Goal: Use online tool/utility: Utilize a website feature to perform a specific function

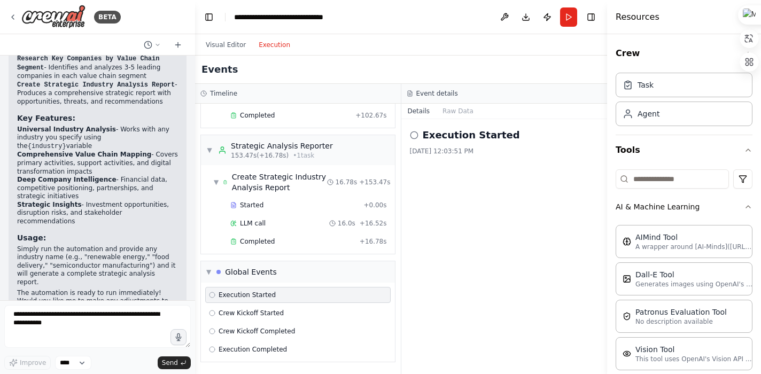
scroll to position [791, 0]
click at [253, 311] on span "Crew Kickoff Started" at bounding box center [251, 313] width 65 height 9
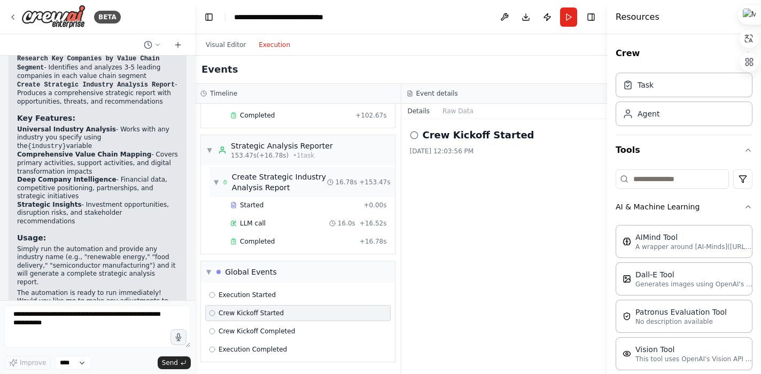
click at [293, 175] on div "Create Strategic Industry Analysis Report" at bounding box center [279, 182] width 95 height 21
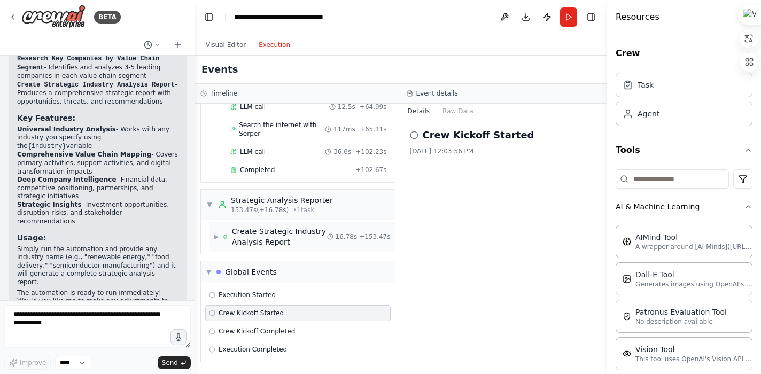
click at [310, 234] on div "Create Strategic Industry Analysis Report" at bounding box center [279, 236] width 95 height 21
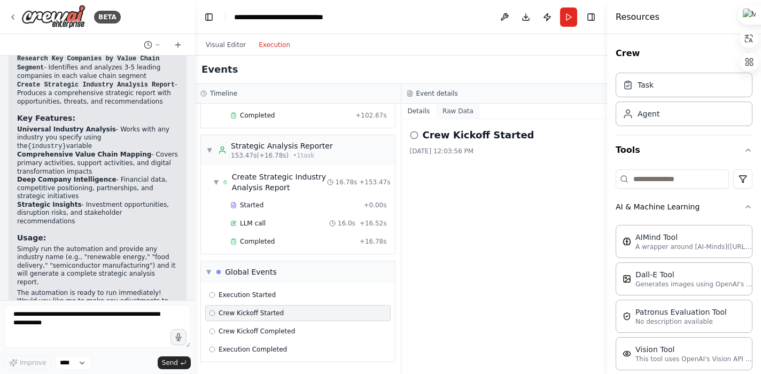
click at [453, 110] on button "Raw Data" at bounding box center [458, 111] width 44 height 15
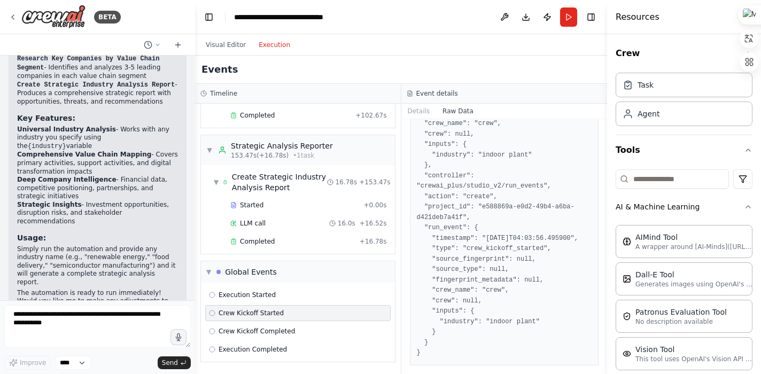
scroll to position [0, 0]
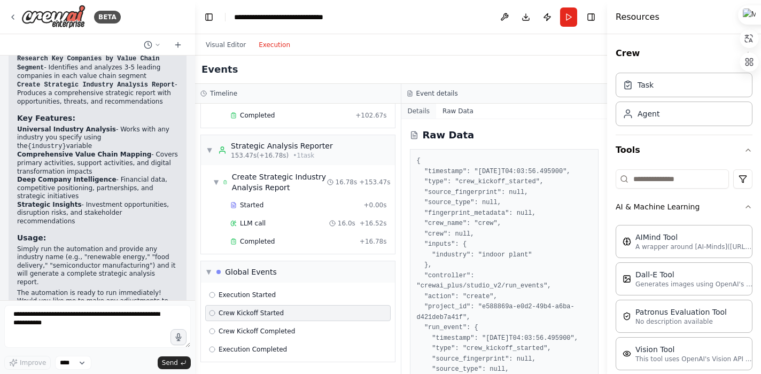
click at [411, 114] on button "Details" at bounding box center [418, 111] width 35 height 15
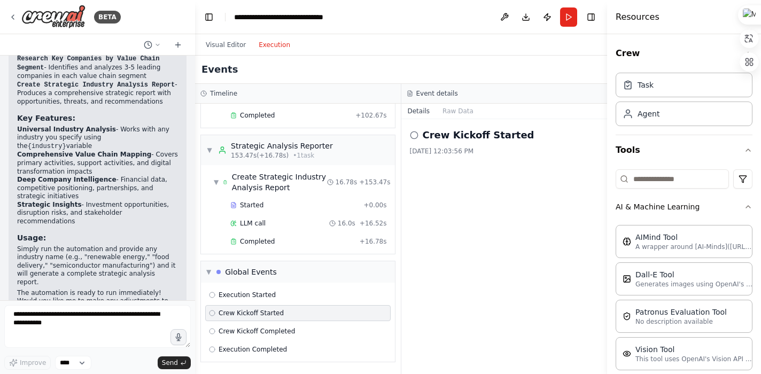
click at [414, 135] on icon at bounding box center [414, 135] width 9 height 9
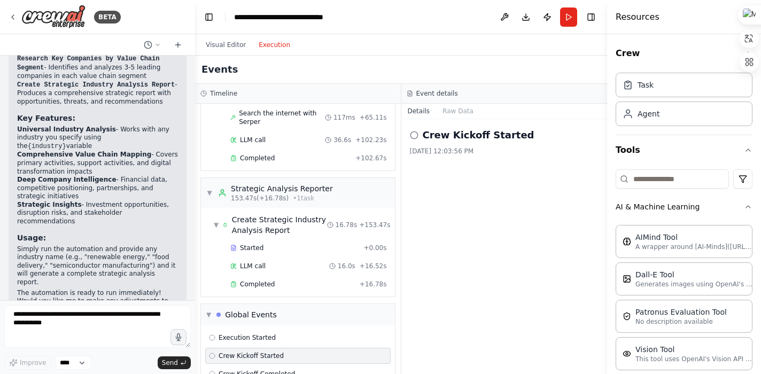
scroll to position [791, 0]
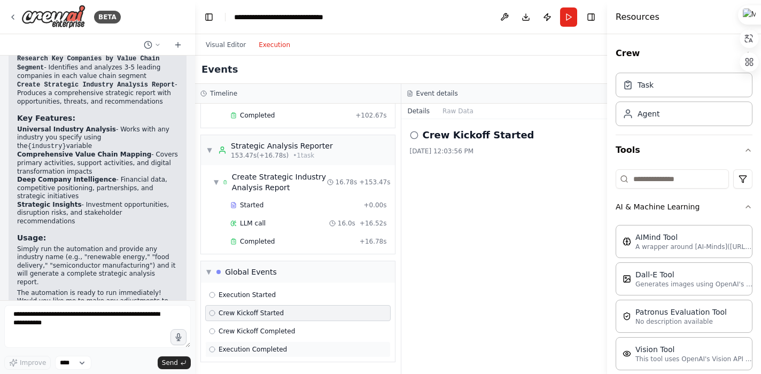
click at [267, 348] on span "Execution Completed" at bounding box center [253, 349] width 68 height 9
click at [272, 328] on span "Crew Kickoff Completed" at bounding box center [257, 331] width 76 height 9
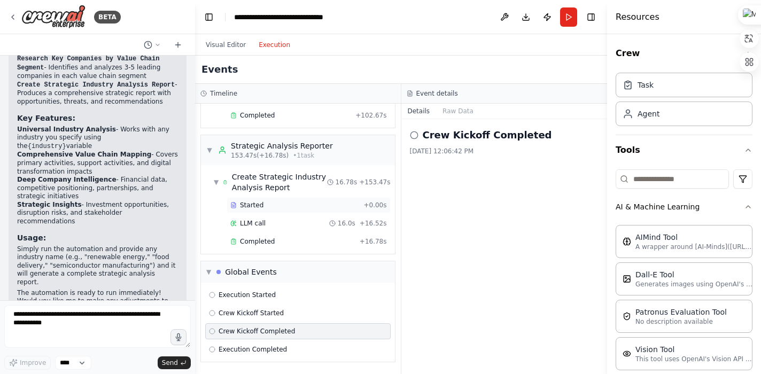
click at [271, 207] on div "Started" at bounding box center [294, 205] width 129 height 9
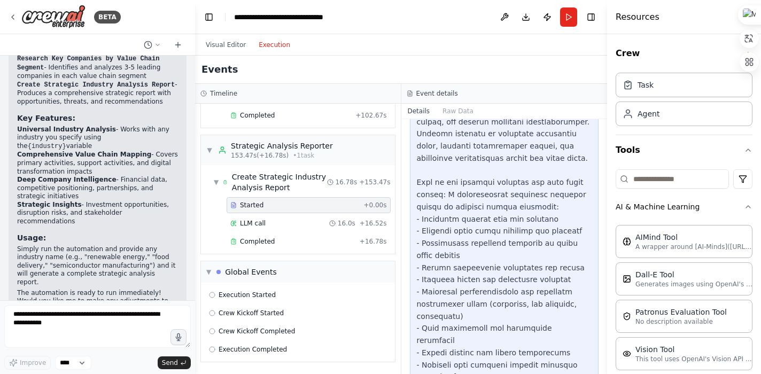
scroll to position [191, 0]
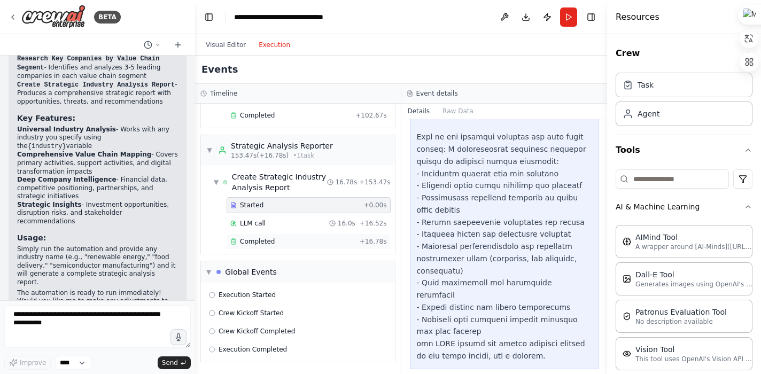
click at [267, 242] on span "Completed" at bounding box center [257, 241] width 35 height 9
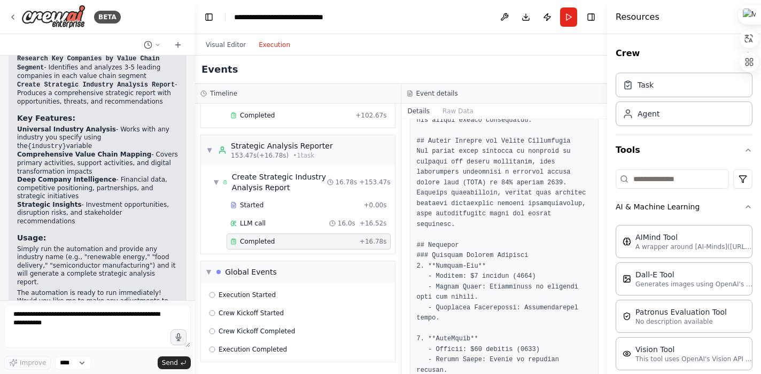
scroll to position [1693, 0]
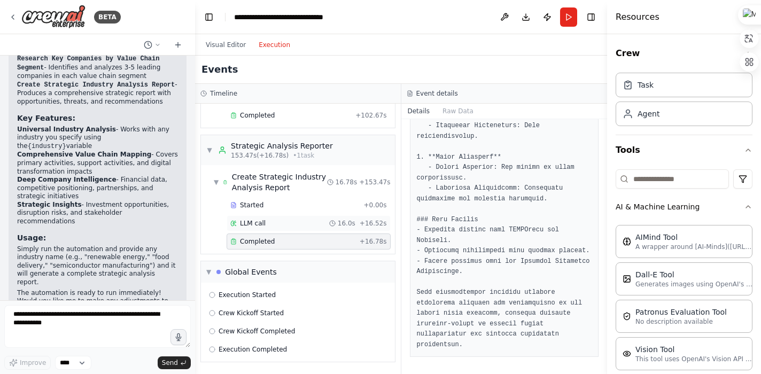
click at [265, 218] on div "LLM call 16.0s + 16.52s" at bounding box center [309, 223] width 164 height 16
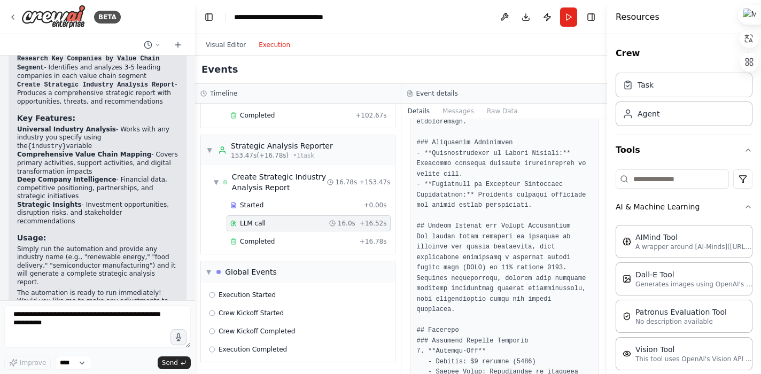
scroll to position [1757, 0]
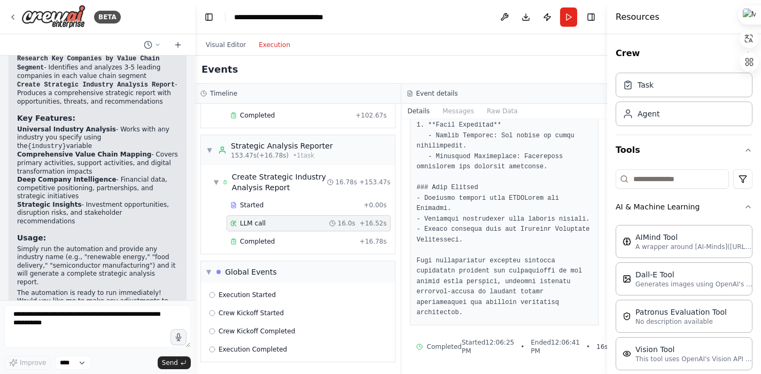
click at [502, 351] on span "Started 12:06:25 PM" at bounding box center [488, 346] width 52 height 17
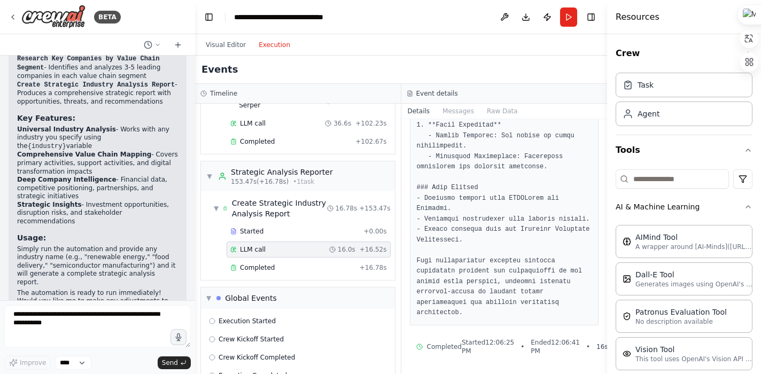
scroll to position [791, 0]
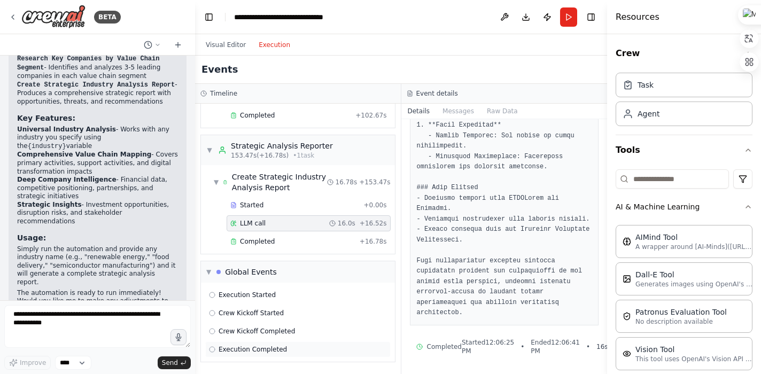
click at [267, 351] on span "Execution Completed" at bounding box center [253, 349] width 68 height 9
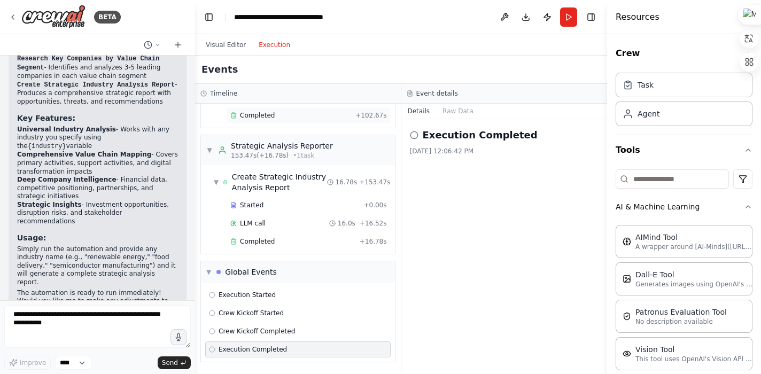
click at [315, 115] on div "Completed" at bounding box center [290, 115] width 121 height 9
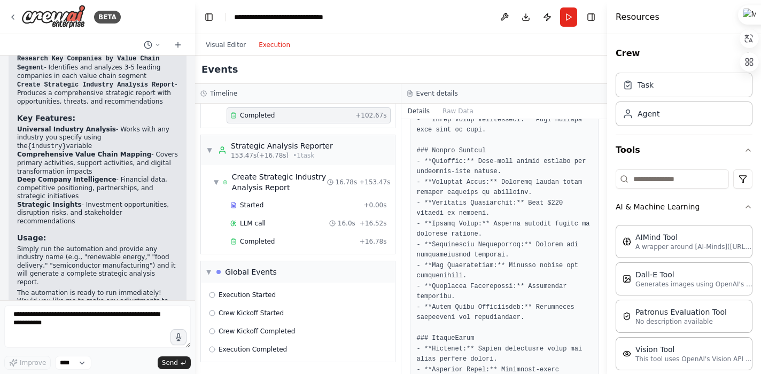
scroll to position [816, 0]
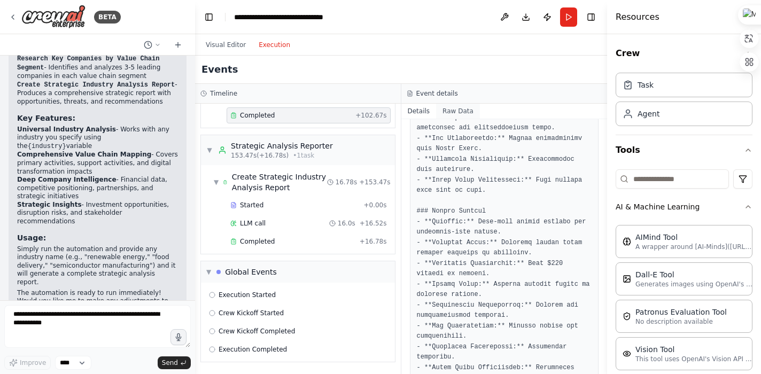
click at [465, 113] on button "Raw Data" at bounding box center [458, 111] width 44 height 15
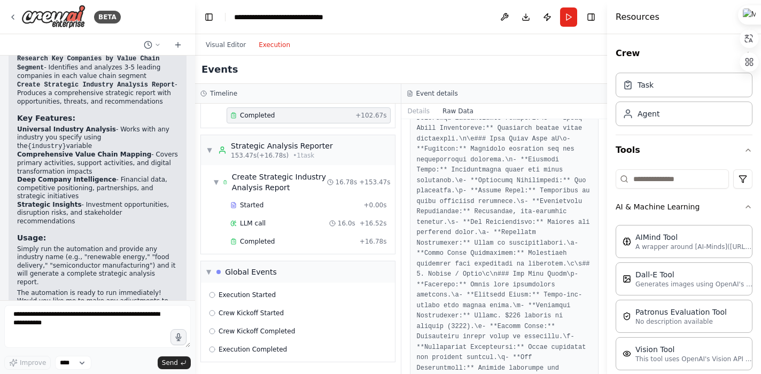
scroll to position [4696, 0]
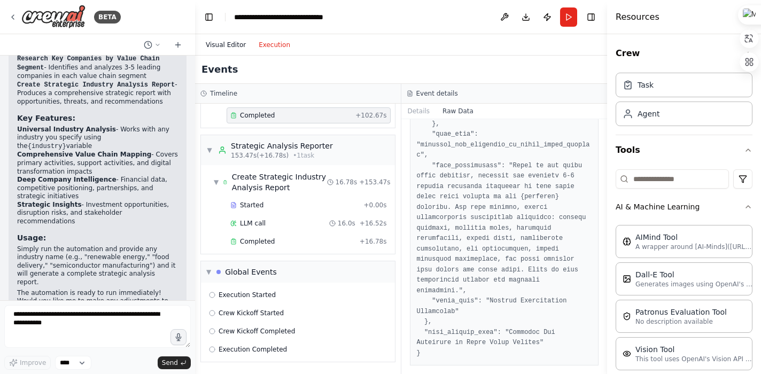
click at [221, 40] on button "Visual Editor" at bounding box center [225, 44] width 53 height 13
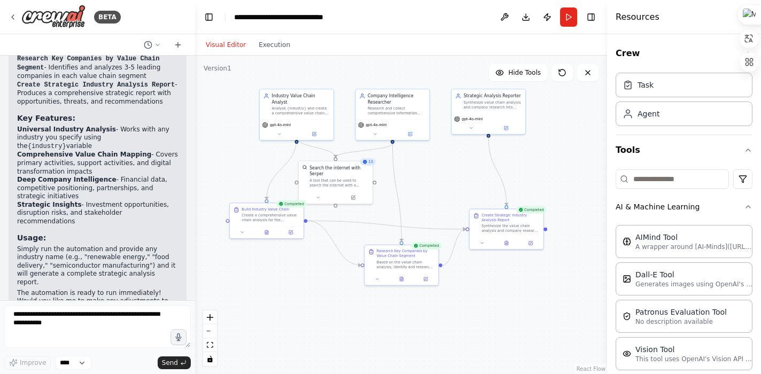
click at [299, 295] on div ".deletable-edge-delete-btn { width: 20px; height: 20px; border: 0px solid #ffff…" at bounding box center [401, 215] width 412 height 319
drag, startPoint x: 278, startPoint y: 221, endPoint x: 260, endPoint y: 205, distance: 23.9
click at [260, 205] on div "Build Industry Value Chain Create a comprehensive value chain analysis for the …" at bounding box center [249, 195] width 74 height 23
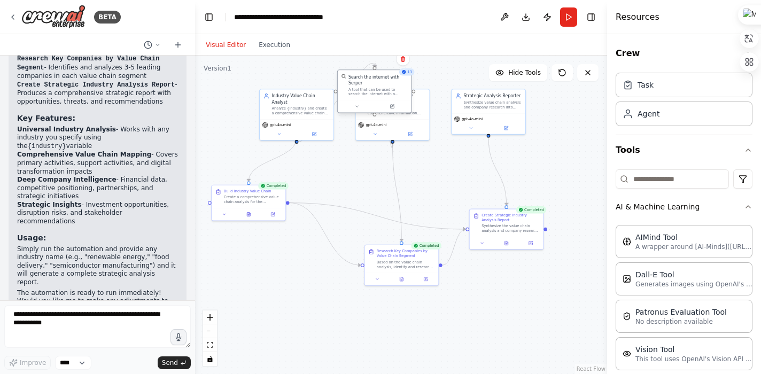
drag, startPoint x: 337, startPoint y: 181, endPoint x: 374, endPoint y: 94, distance: 93.9
click at [374, 94] on div "A tool that can be used to search the internet with a search_query. Supports di…" at bounding box center [378, 92] width 59 height 10
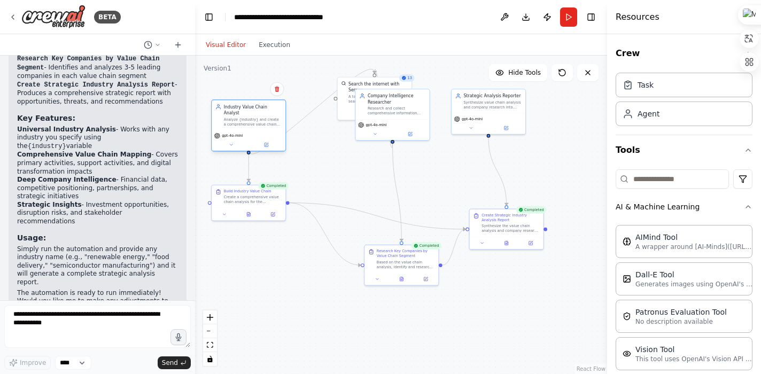
drag, startPoint x: 306, startPoint y: 112, endPoint x: 259, endPoint y: 121, distance: 47.9
click at [259, 121] on div "Industry Value Chain Analyst Analyze {industry} and create a comprehensive valu…" at bounding box center [248, 125] width 75 height 52
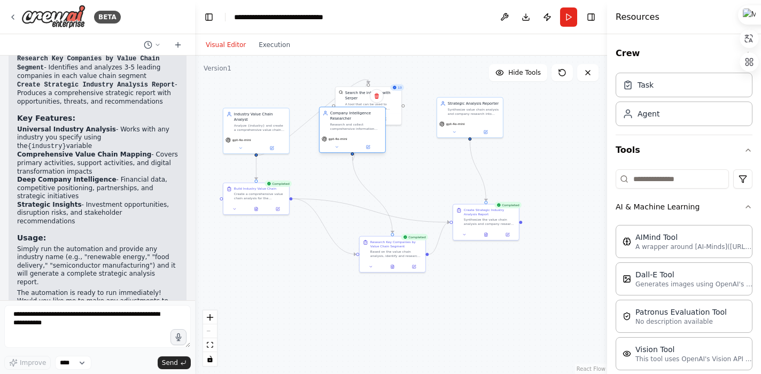
drag, startPoint x: 388, startPoint y: 122, endPoint x: 356, endPoint y: 130, distance: 33.1
click at [356, 130] on div "Company Intelligence Researcher Research and collect comprehensive information …" at bounding box center [353, 120] width 66 height 27
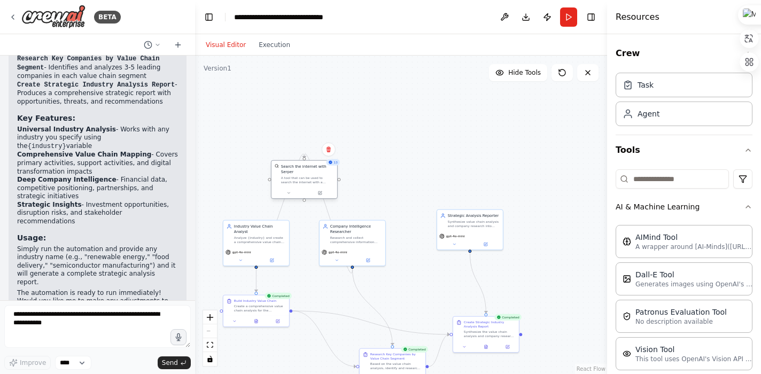
drag, startPoint x: 357, startPoint y: 102, endPoint x: 290, endPoint y: 177, distance: 100.7
click at [290, 177] on div "A tool that can be used to search the internet with a search_query. Supports di…" at bounding box center [307, 180] width 53 height 9
click at [440, 192] on div ".deletable-edge-delete-btn { width: 20px; height: 20px; border: 0px solid #ffff…" at bounding box center [401, 215] width 412 height 319
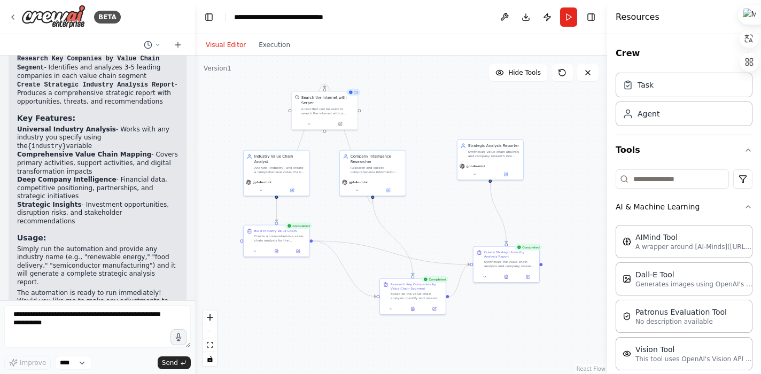
drag, startPoint x: 430, startPoint y: 156, endPoint x: 451, endPoint y: 86, distance: 72.9
click at [451, 86] on div ".deletable-edge-delete-btn { width: 20px; height: 20px; border: 0px solid #ffff…" at bounding box center [401, 215] width 412 height 319
drag, startPoint x: 408, startPoint y: 296, endPoint x: 376, endPoint y: 238, distance: 65.8
click at [376, 238] on div "Based on the value chain analysis, identify and research 3-5 leading companies …" at bounding box center [387, 236] width 52 height 9
drag, startPoint x: 502, startPoint y: 258, endPoint x: 489, endPoint y: 232, distance: 28.9
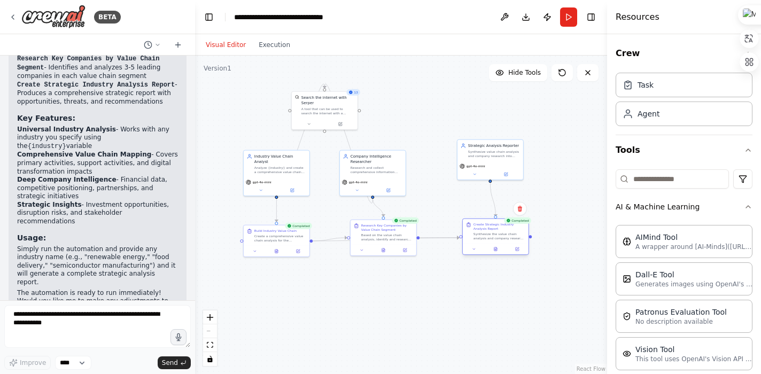
click at [489, 232] on div "Create Strategic Industry Analysis Report Synthesize the value chain analysis a…" at bounding box center [500, 231] width 52 height 18
drag, startPoint x: 492, startPoint y: 150, endPoint x: 498, endPoint y: 165, distance: 15.9
click at [498, 165] on div "Synthesize value chain analysis and company research into actionable strategic …" at bounding box center [500, 169] width 52 height 9
click at [497, 269] on div ".deletable-edge-delete-btn { width: 20px; height: 20px; border: 0px solid #ffff…" at bounding box center [401, 215] width 412 height 319
click at [499, 224] on div "Create Strategic Industry Analysis Report" at bounding box center [500, 226] width 52 height 9
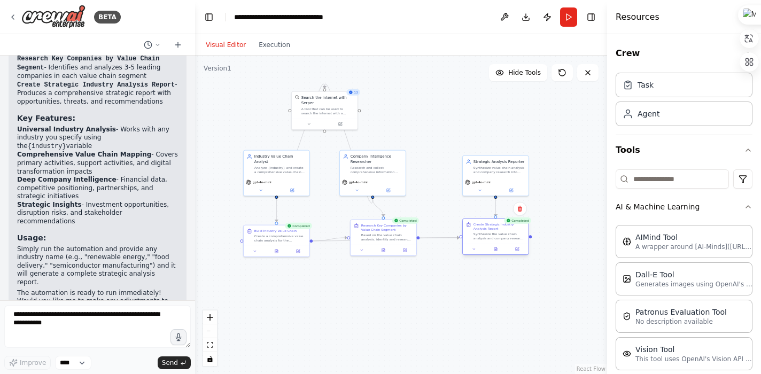
click at [502, 235] on div "Synthesize the value chain analysis and company research into a comprehensive s…" at bounding box center [500, 236] width 52 height 9
click at [496, 253] on div at bounding box center [496, 249] width 66 height 11
click at [497, 247] on icon at bounding box center [495, 249] width 4 height 4
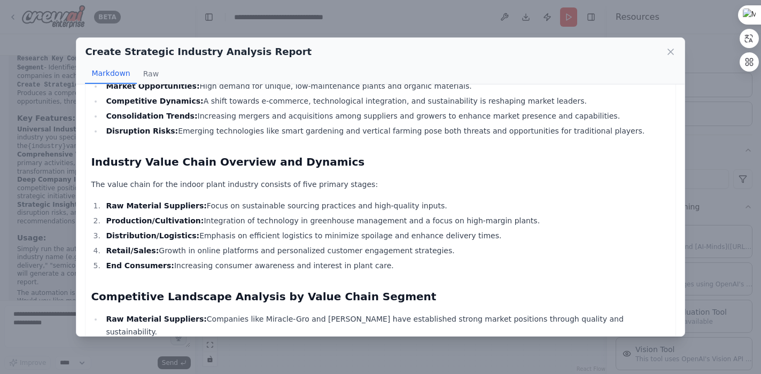
scroll to position [0, 0]
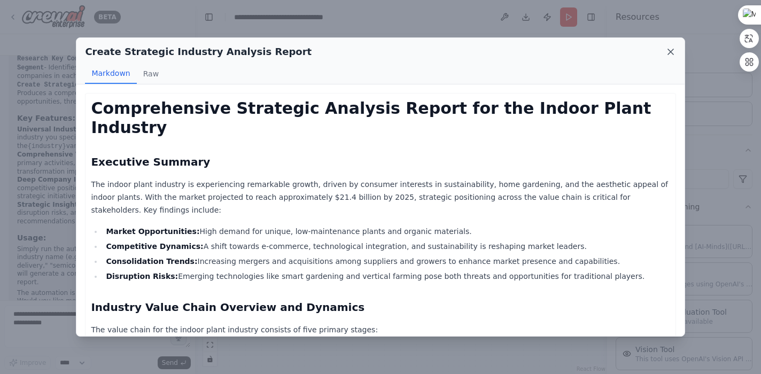
click at [669, 51] on icon at bounding box center [670, 51] width 5 height 5
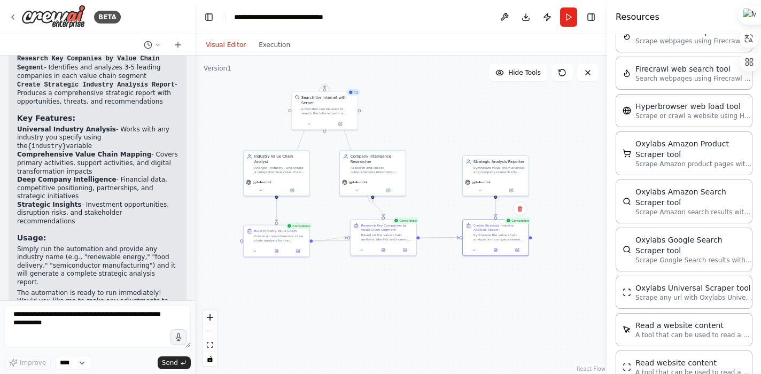
scroll to position [1690, 0]
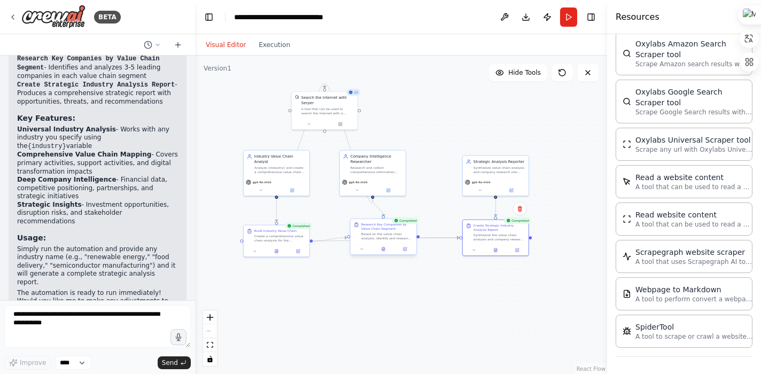
click at [384, 252] on div at bounding box center [384, 249] width 66 height 11
click at [383, 250] on icon at bounding box center [383, 249] width 3 height 4
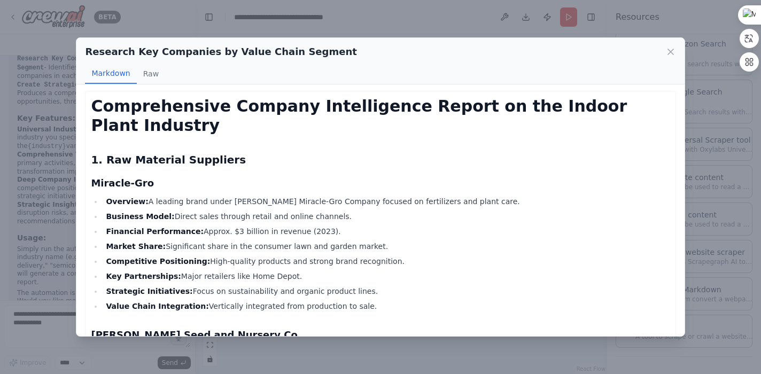
scroll to position [0, 0]
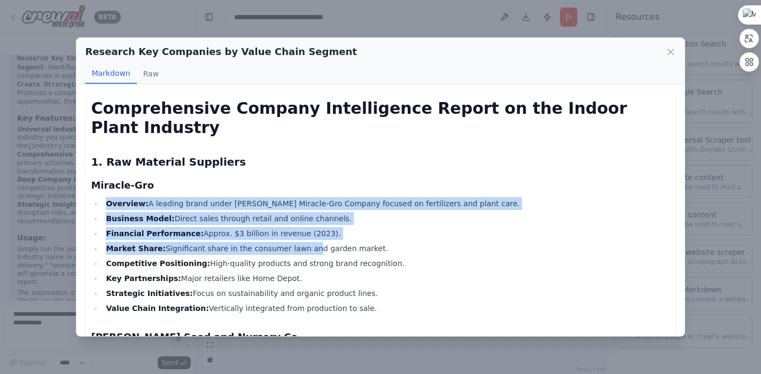
drag, startPoint x: 107, startPoint y: 184, endPoint x: 295, endPoint y: 228, distance: 192.8
click at [297, 230] on ul "Overview: A leading brand under [PERSON_NAME] Miracle-Gro Company focused on fe…" at bounding box center [380, 256] width 579 height 118
click at [350, 212] on li "Business Model: Direct sales through retail and online channels." at bounding box center [386, 218] width 567 height 13
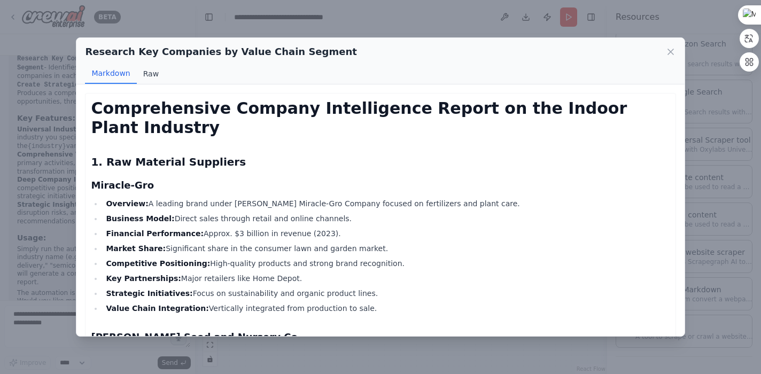
click at [144, 71] on button "Raw" at bounding box center [151, 74] width 28 height 20
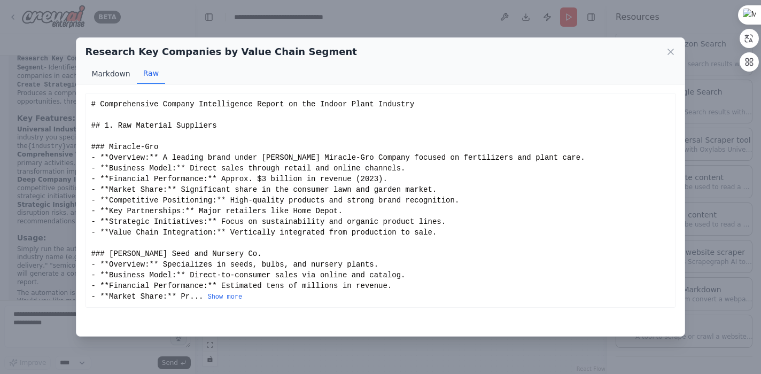
click at [112, 71] on button "Markdown" at bounding box center [110, 74] width 51 height 20
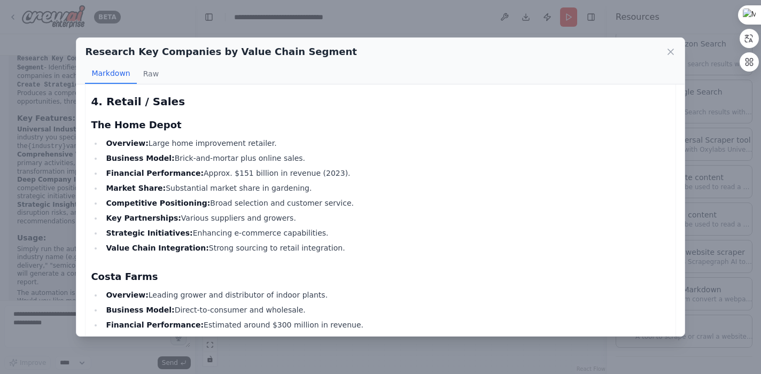
scroll to position [1723, 0]
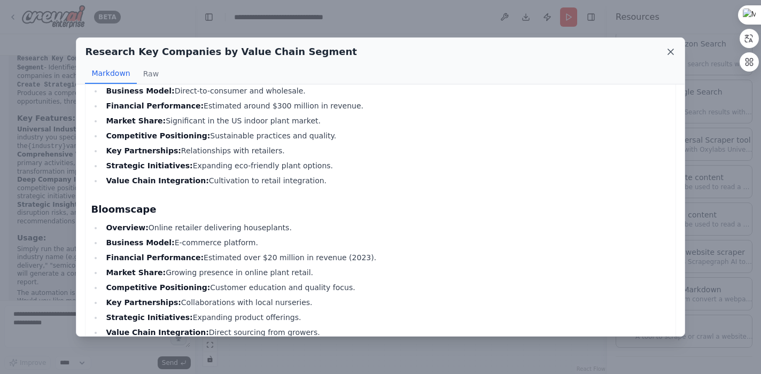
click at [671, 52] on icon at bounding box center [670, 51] width 5 height 5
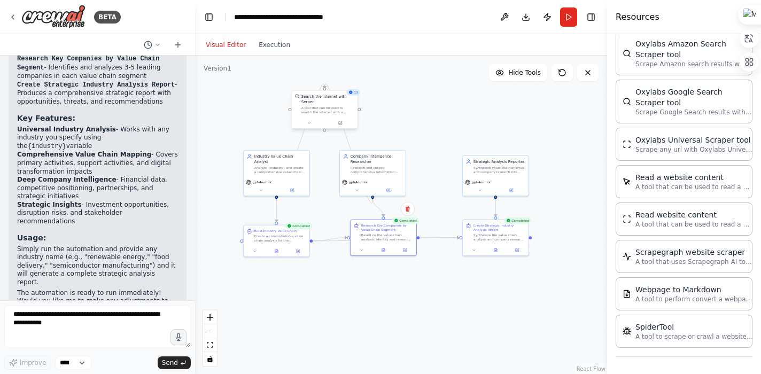
click at [330, 112] on div "A tool that can be used to search the internet with a search_query. Supports di…" at bounding box center [327, 110] width 53 height 9
click at [323, 119] on div at bounding box center [325, 123] width 66 height 11
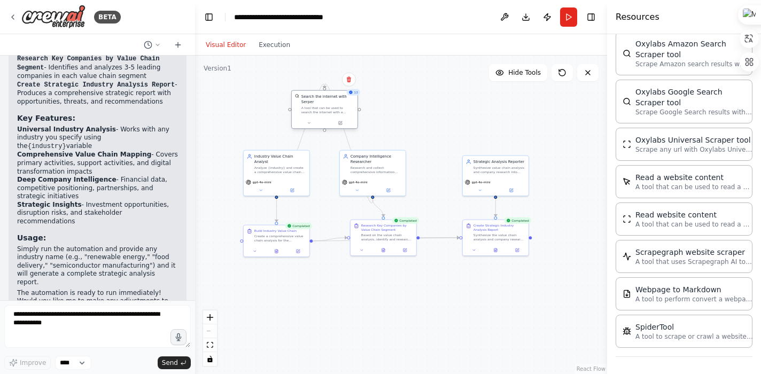
click at [310, 126] on div at bounding box center [325, 123] width 66 height 11
click at [310, 121] on icon at bounding box center [309, 123] width 4 height 4
click at [338, 157] on p "A tool that can be used to search the internet with a search_query. Supports di…" at bounding box center [344, 151] width 97 height 16
click at [414, 106] on div ".deletable-edge-delete-btn { width: 20px; height: 20px; border: 0px solid #ffff…" at bounding box center [401, 215] width 412 height 319
click at [398, 103] on div ".deletable-edge-delete-btn { width: 20px; height: 20px; border: 0px solid #ffff…" at bounding box center [401, 215] width 412 height 319
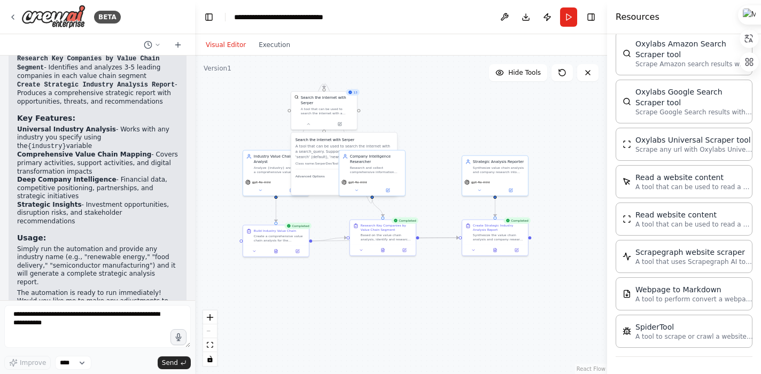
click at [329, 211] on div ".deletable-edge-delete-btn { width: 20px; height: 20px; border: 0px solid #ffff…" at bounding box center [401, 215] width 412 height 319
click at [282, 188] on div "gpt-4o-mini" at bounding box center [276, 185] width 66 height 19
click at [261, 187] on icon at bounding box center [260, 189] width 4 height 4
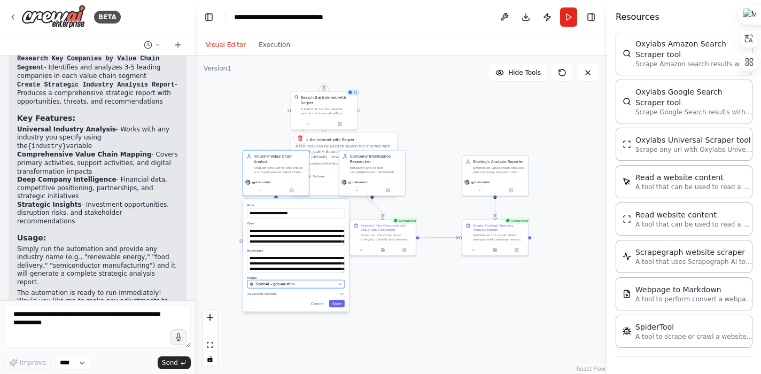
click at [308, 282] on div "OpenAI - gpt-4o-mini" at bounding box center [293, 284] width 86 height 5
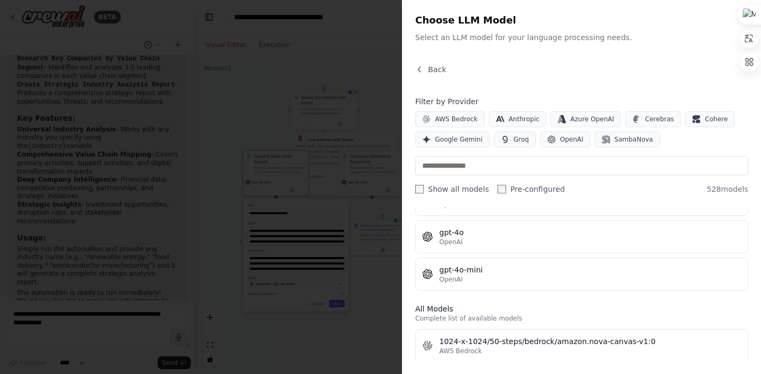
scroll to position [0, 0]
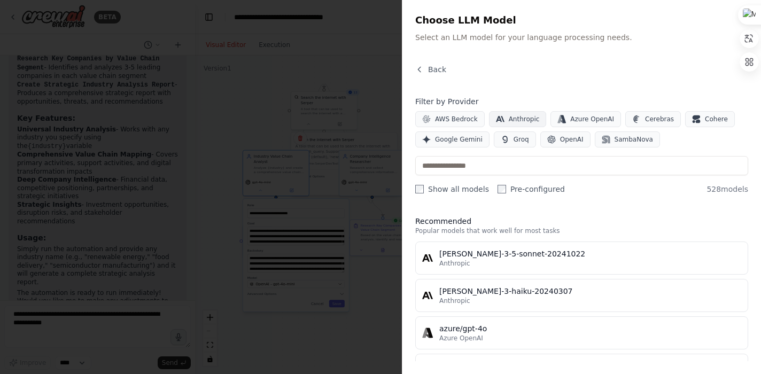
click at [519, 117] on span "Anthropic" at bounding box center [524, 119] width 31 height 9
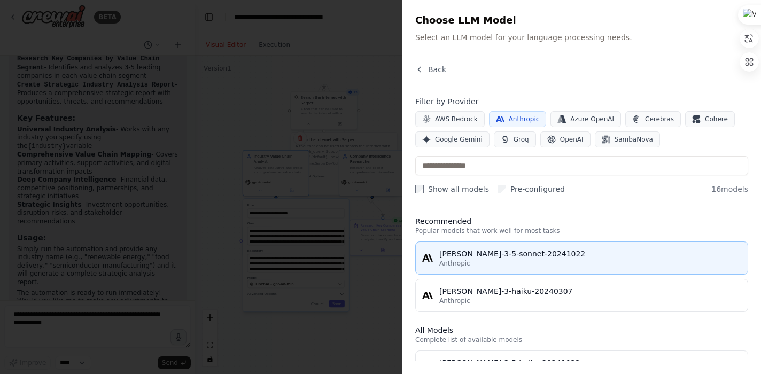
click at [528, 259] on div "Anthropic" at bounding box center [590, 263] width 302 height 9
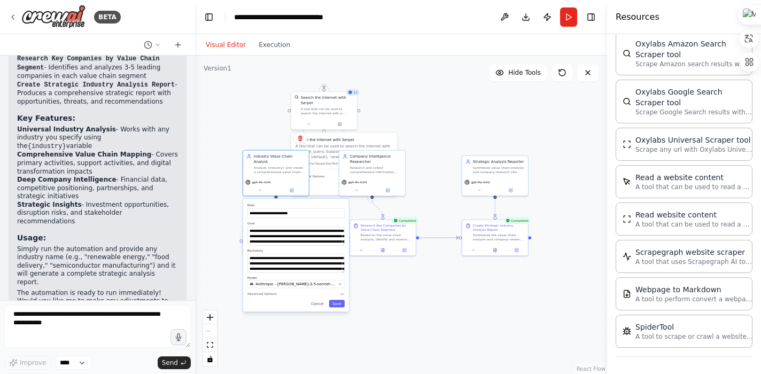
click at [339, 304] on div "**********" at bounding box center [296, 255] width 106 height 113
click at [339, 300] on button "Save" at bounding box center [337, 303] width 16 height 7
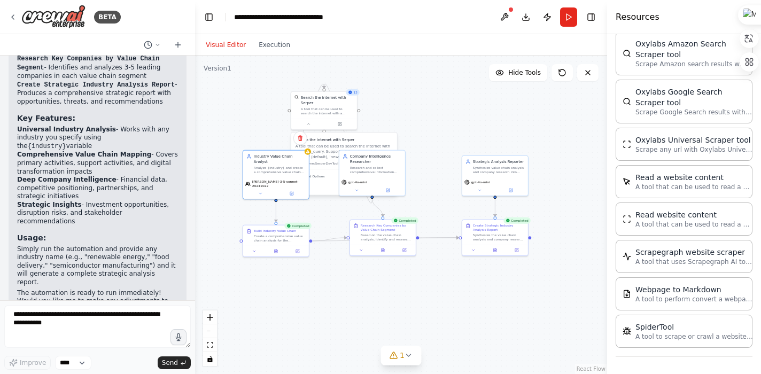
click at [329, 149] on p "A tool that can be used to search the internet with a search_query. Supports di…" at bounding box center [344, 151] width 97 height 16
click at [310, 307] on div ".deletable-edge-delete-btn { width: 20px; height: 20px; border: 0px solid #ffff…" at bounding box center [401, 215] width 412 height 319
click at [403, 355] on span "1" at bounding box center [402, 355] width 5 height 11
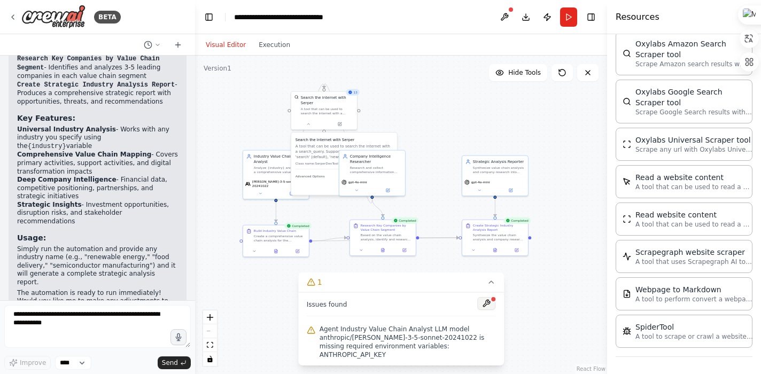
click at [486, 310] on button at bounding box center [486, 303] width 18 height 13
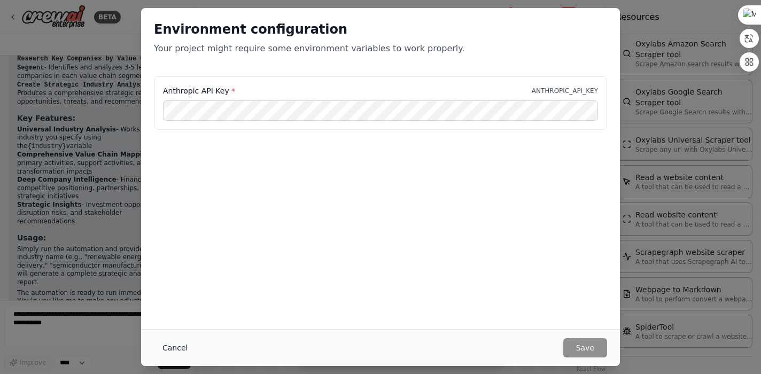
click at [173, 345] on button "Cancel" at bounding box center [175, 347] width 42 height 19
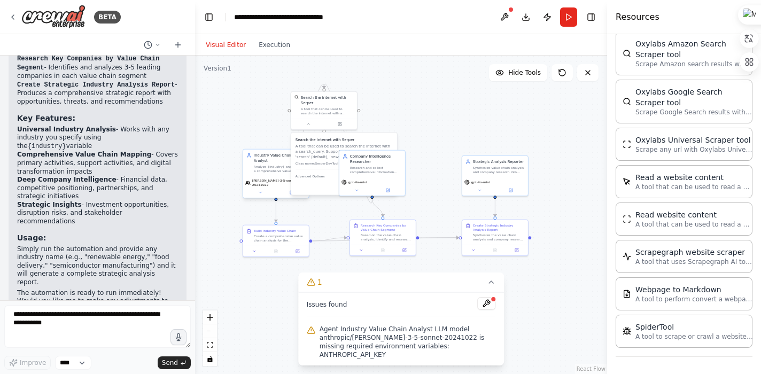
click at [269, 179] on span "[PERSON_NAME]-3-5-sonnet-20241022" at bounding box center [279, 183] width 55 height 9
click at [262, 189] on button at bounding box center [260, 192] width 30 height 6
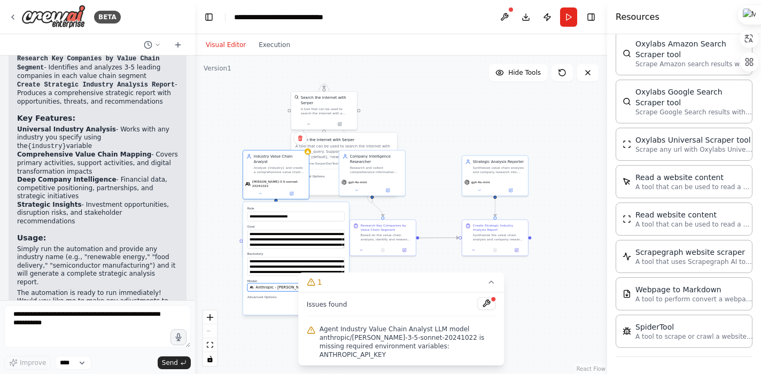
click at [304, 285] on span "Anthropic - [PERSON_NAME]-3-5-sonnet-20241022" at bounding box center [296, 287] width 80 height 5
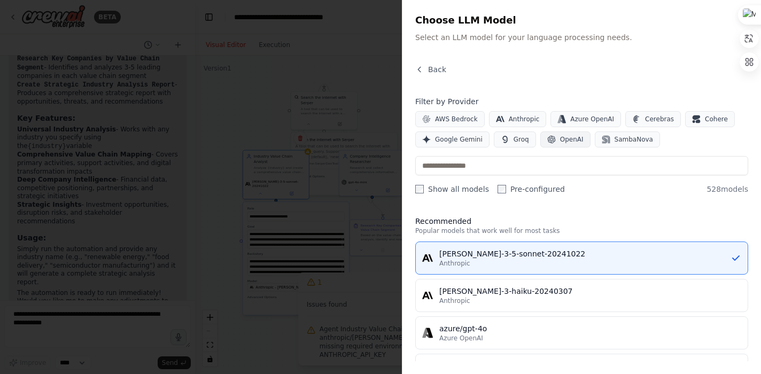
click at [576, 135] on span "OpenAI" at bounding box center [572, 139] width 24 height 9
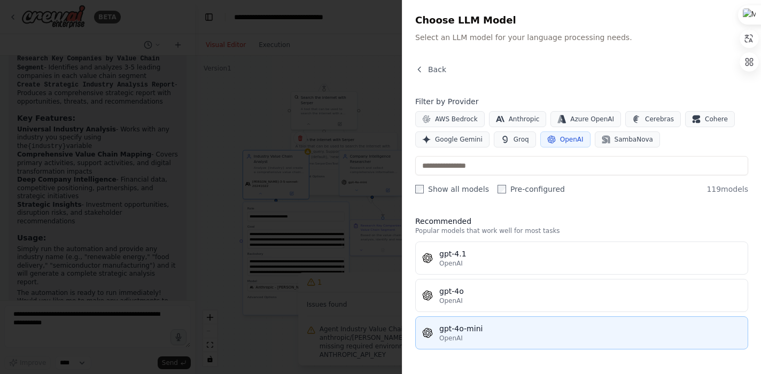
click at [501, 328] on div "gpt-4o-mini" at bounding box center [590, 328] width 302 height 11
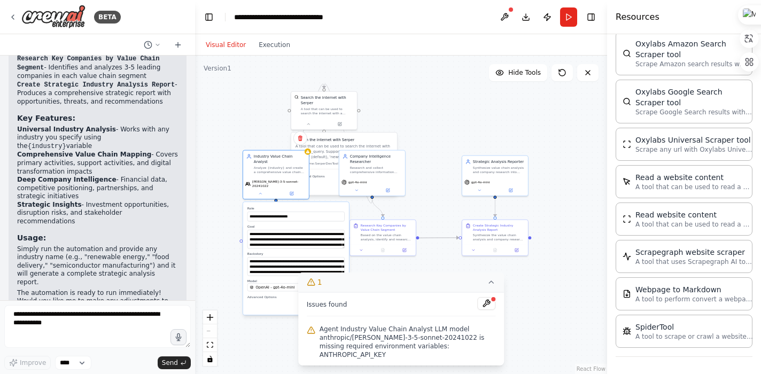
click at [490, 283] on icon at bounding box center [491, 282] width 4 height 2
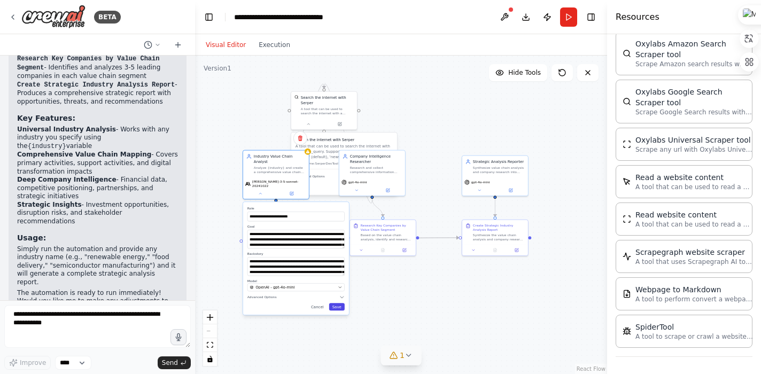
click at [330, 303] on button "Save" at bounding box center [337, 306] width 16 height 7
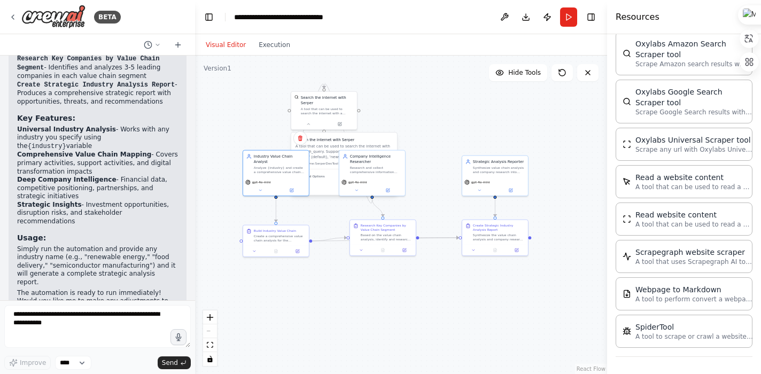
click at [412, 310] on div ".deletable-edge-delete-btn { width: 20px; height: 20px; border: 0px solid #ffff…" at bounding box center [401, 215] width 412 height 319
